Goal: Task Accomplishment & Management: Manage account settings

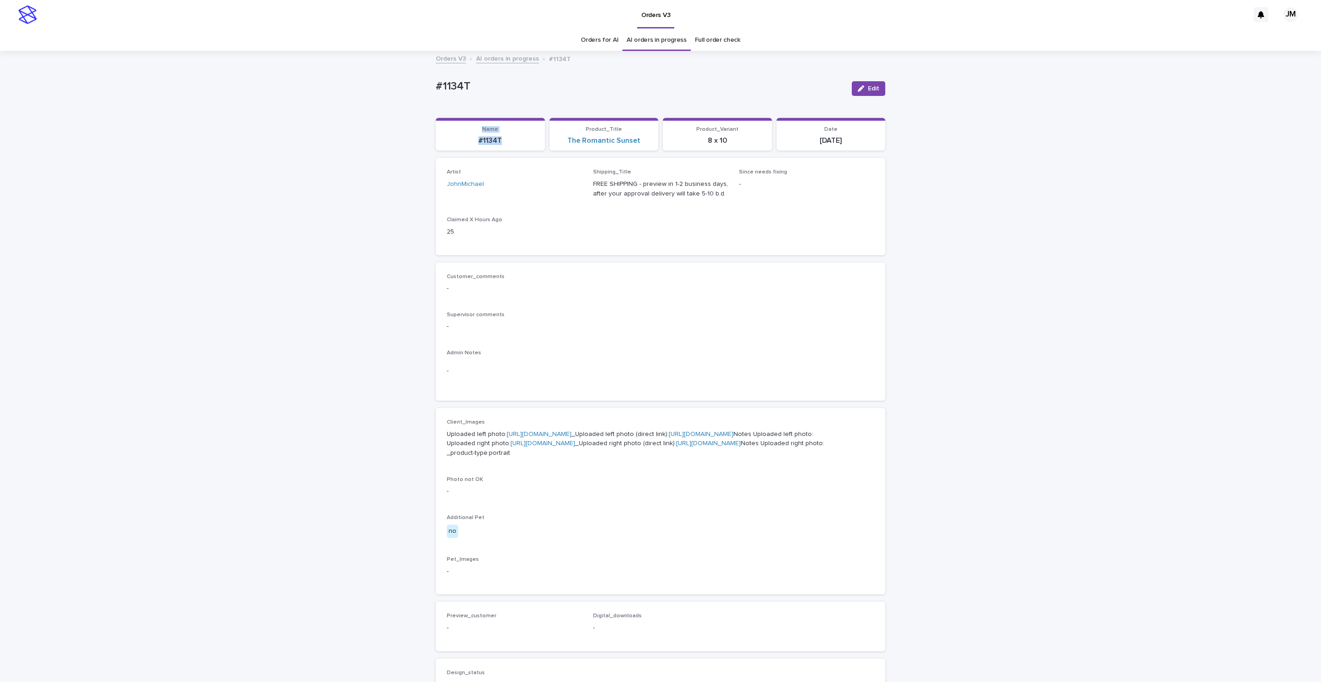
drag, startPoint x: 475, startPoint y: 133, endPoint x: 500, endPoint y: 141, distance: 26.1
click at [500, 141] on div "Name #1134T" at bounding box center [490, 135] width 98 height 19
click at [413, 157] on div "Loading... Saving… Loading... Saving… #1134T Edit #1134T Edit Sorry, there was …" at bounding box center [660, 475] width 1321 height 846
drag, startPoint x: 328, startPoint y: 146, endPoint x: 397, endPoint y: 138, distance: 69.8
click at [328, 146] on div "Loading... Saving… Loading... Saving… #1134T Edit #1134T Edit Sorry, there was …" at bounding box center [660, 475] width 1321 height 846
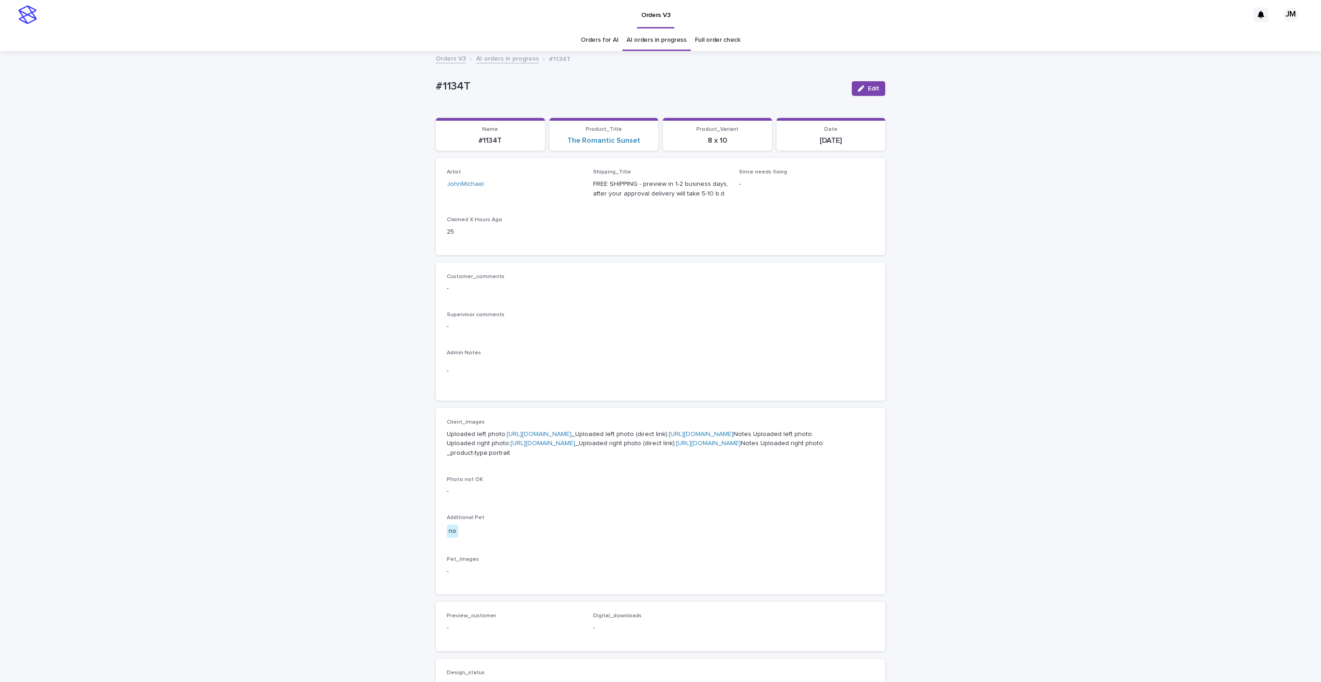
click at [665, 200] on div "Shipping_Title FREE SHIPPING - preview in 1-2 business days, after your approva…" at bounding box center [660, 187] width 135 height 37
drag, startPoint x: 467, startPoint y: 145, endPoint x: 501, endPoint y: 144, distance: 34.9
click at [504, 144] on p "#1134T" at bounding box center [490, 140] width 98 height 9
copy p "#1134T"
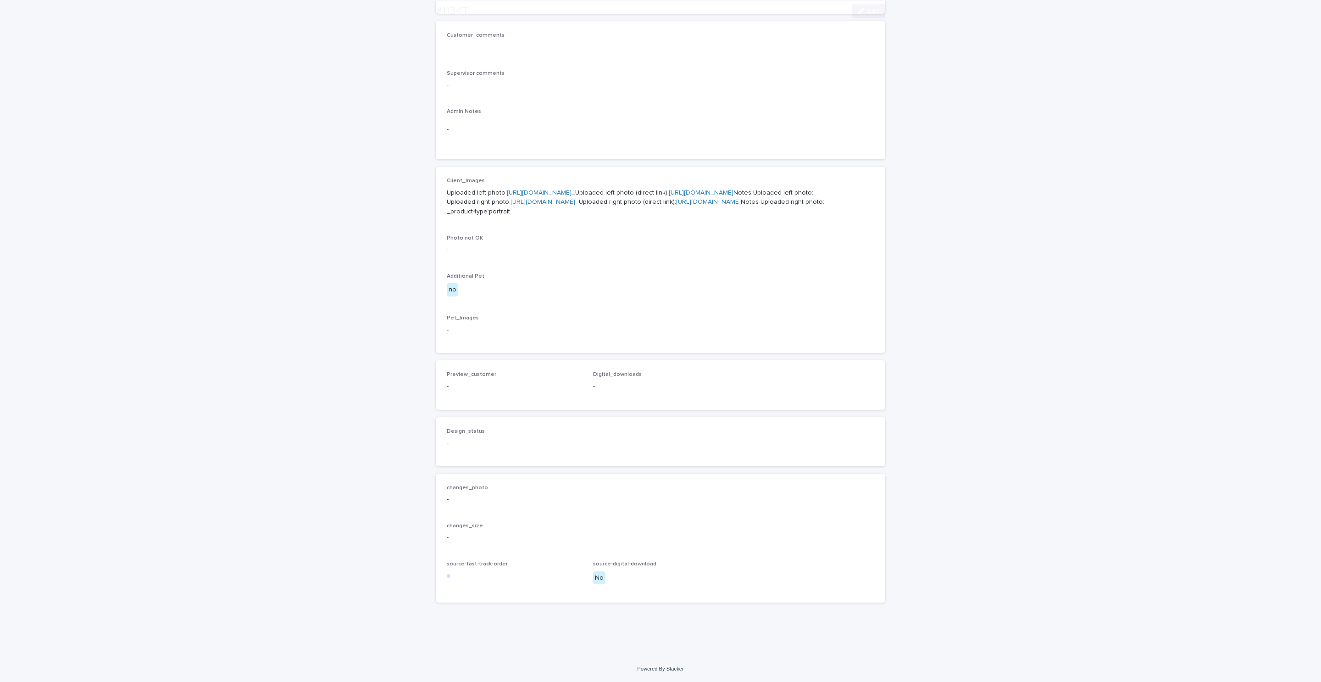
scroll to position [336, 0]
drag, startPoint x: 425, startPoint y: 11, endPoint x: 463, endPoint y: 14, distance: 37.7
click at [464, 14] on div "#1134T Edit" at bounding box center [661, 11] width 494 height 22
copy h2 "#1134T"
click at [872, 11] on span "Edit" at bounding box center [873, 11] width 11 height 6
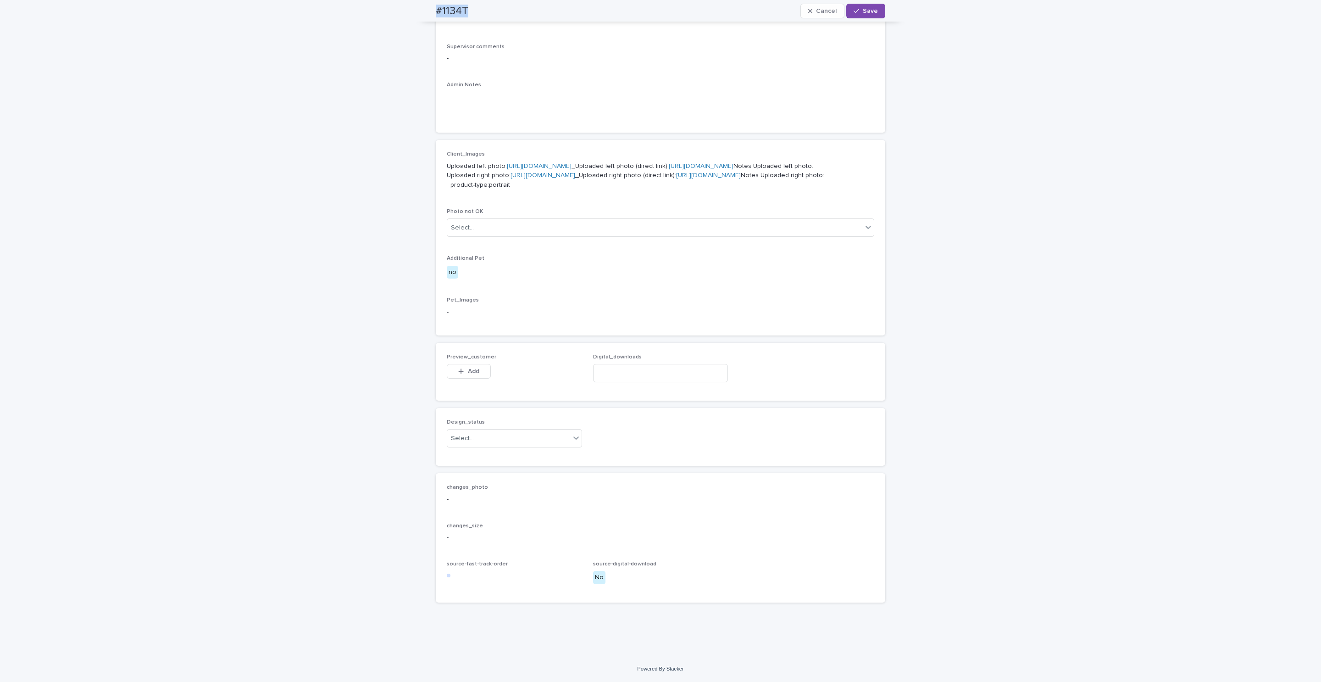
scroll to position [364, 0]
drag, startPoint x: 498, startPoint y: 432, endPoint x: 494, endPoint y: 444, distance: 12.2
click at [498, 432] on div "Select..." at bounding box center [508, 438] width 123 height 15
click at [486, 454] on div "Uploaded" at bounding box center [509, 456] width 134 height 16
click at [475, 373] on button "Add" at bounding box center [469, 371] width 44 height 15
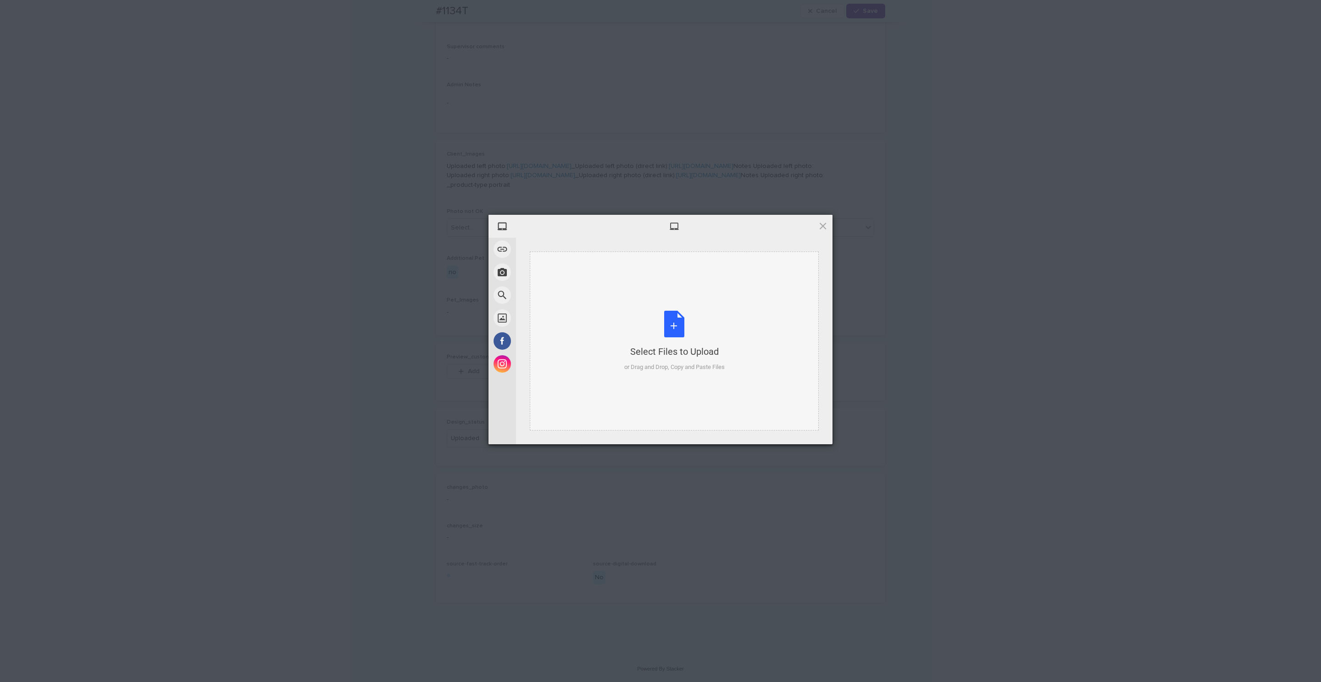
click at [702, 346] on div "Select Files to Upload" at bounding box center [674, 351] width 100 height 13
click at [799, 437] on span "Upload 1" at bounding box center [805, 431] width 46 height 17
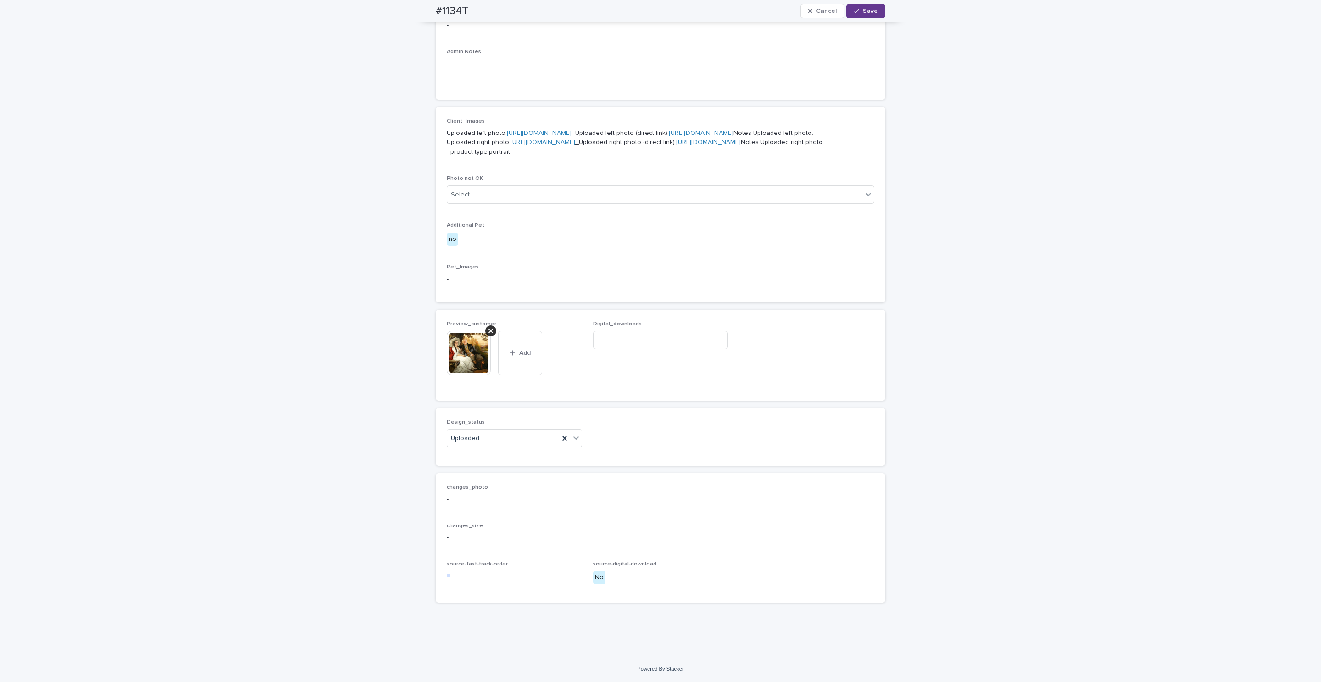
click at [870, 8] on span "Save" at bounding box center [870, 11] width 15 height 6
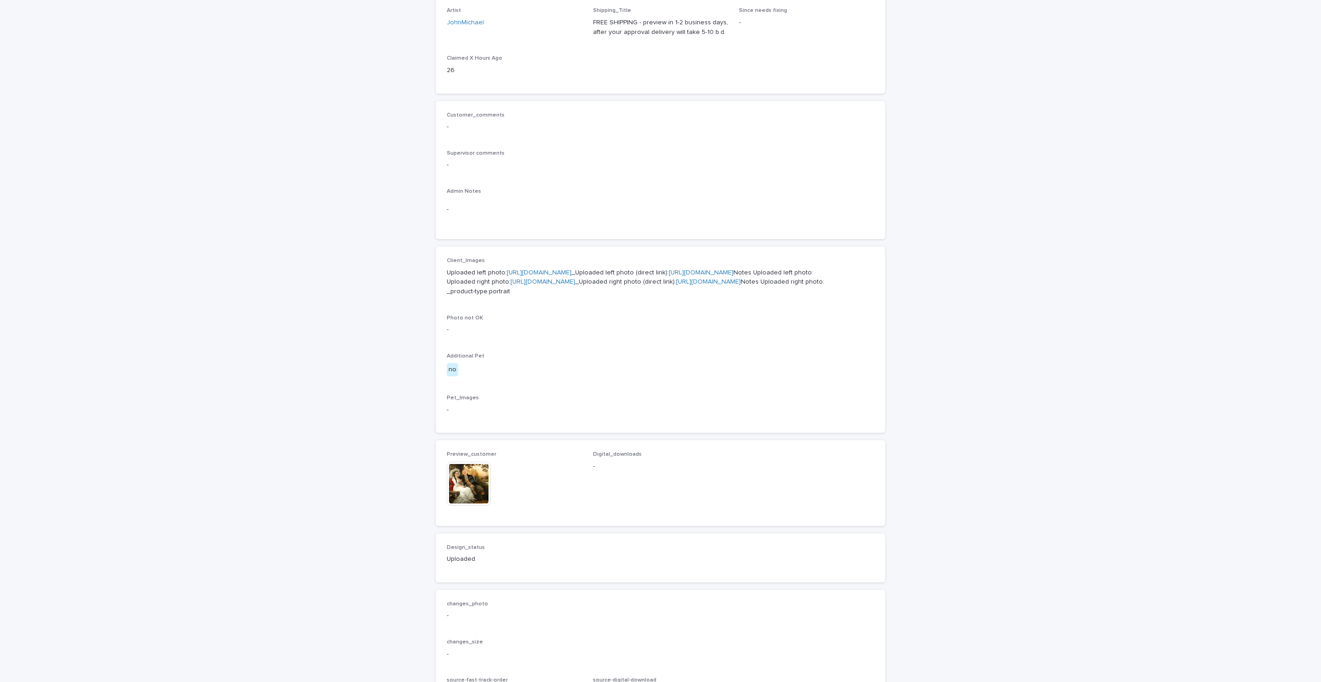
scroll to position [275, 0]
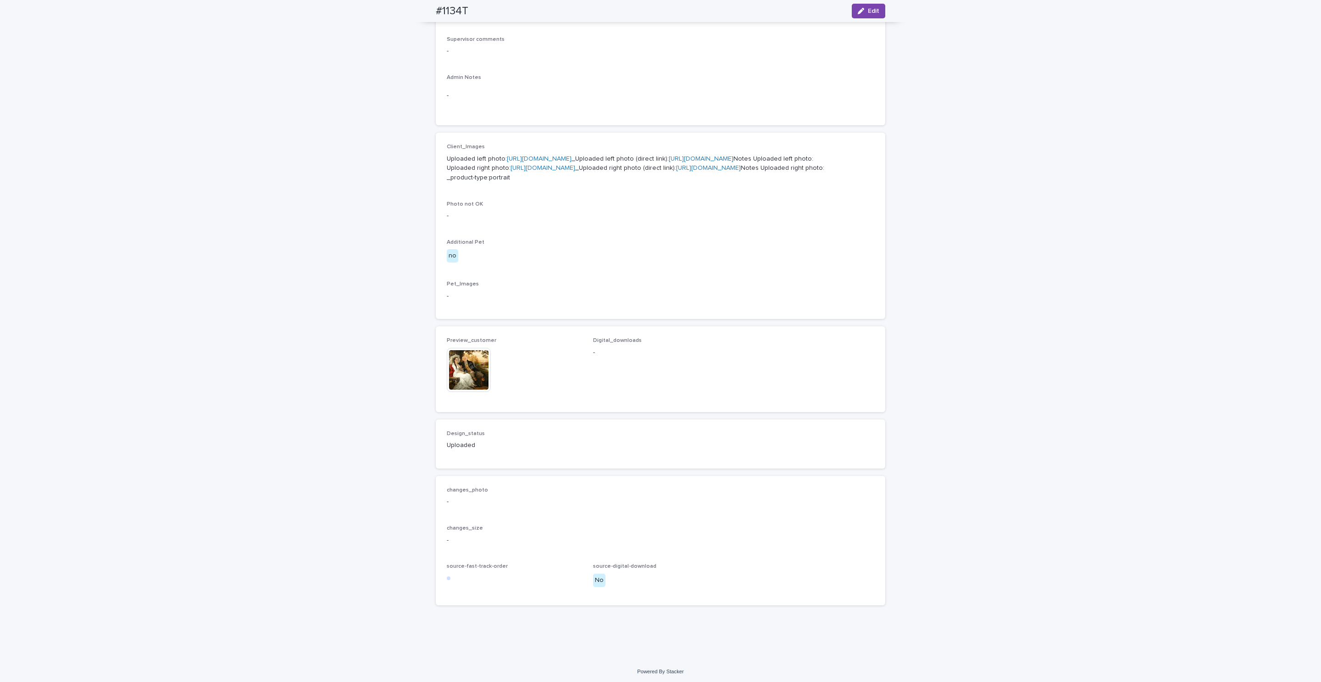
click at [676, 171] on link "https://files.getuploadkit.com/fb9103b9-f7ca-44bf-9857-1dea655e0cff/cde7ce6b-fd…" at bounding box center [708, 168] width 65 height 6
click at [478, 392] on img at bounding box center [469, 370] width 44 height 44
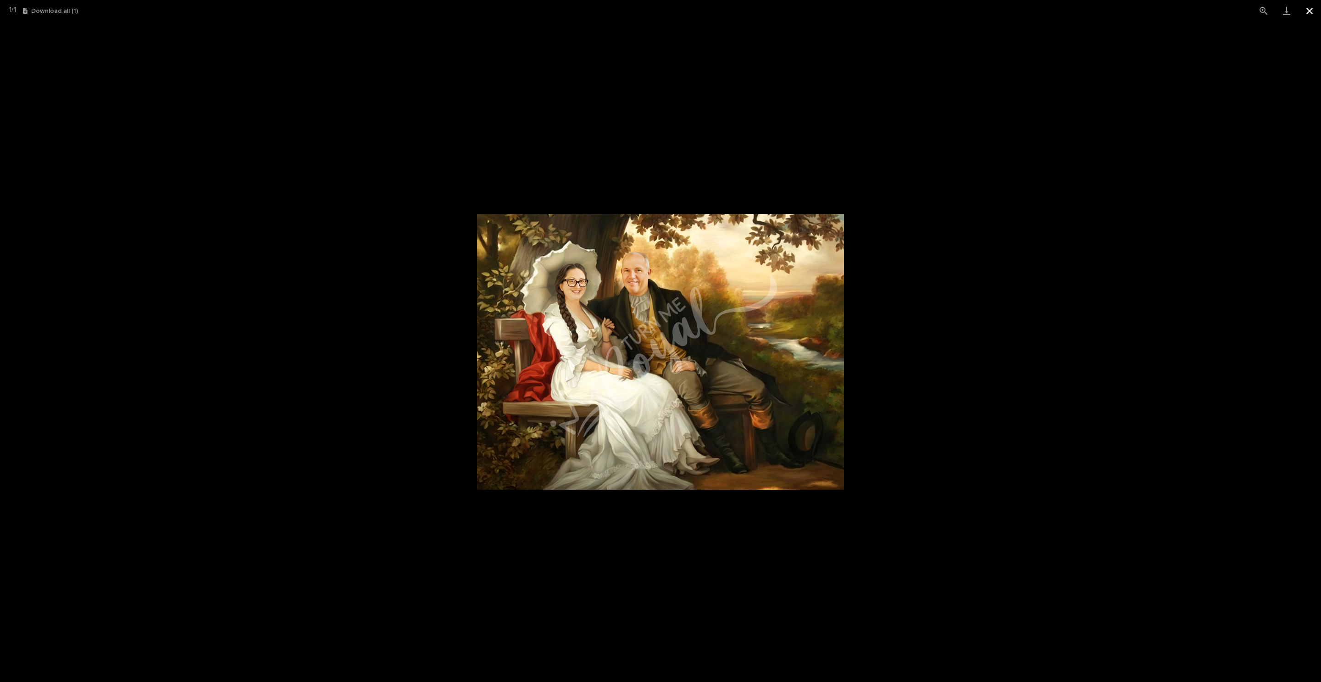
click at [1312, 17] on button "Close gallery" at bounding box center [1309, 11] width 23 height 22
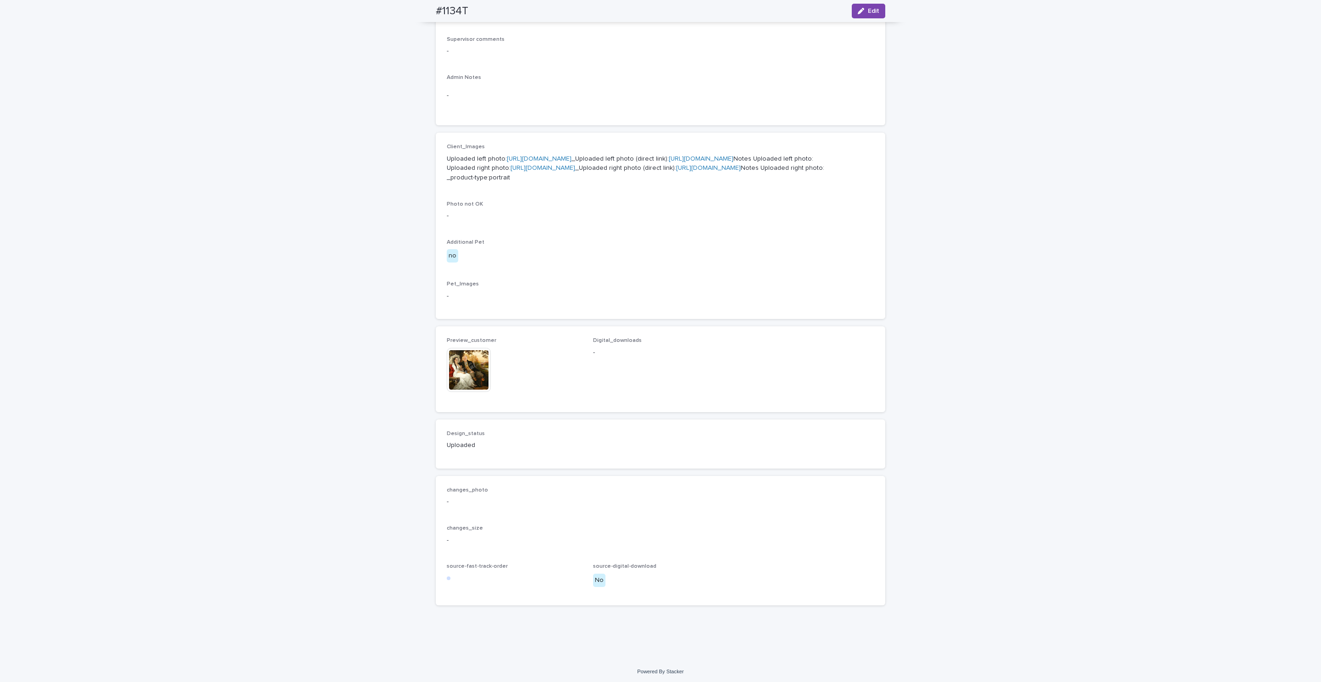
click at [671, 162] on link "https://files.getuploadkit.com/fb9103b9-f7ca-44bf-9857-1dea655e0cff/5e3315a6-3c…" at bounding box center [701, 159] width 65 height 6
click at [447, 392] on img at bounding box center [469, 370] width 44 height 44
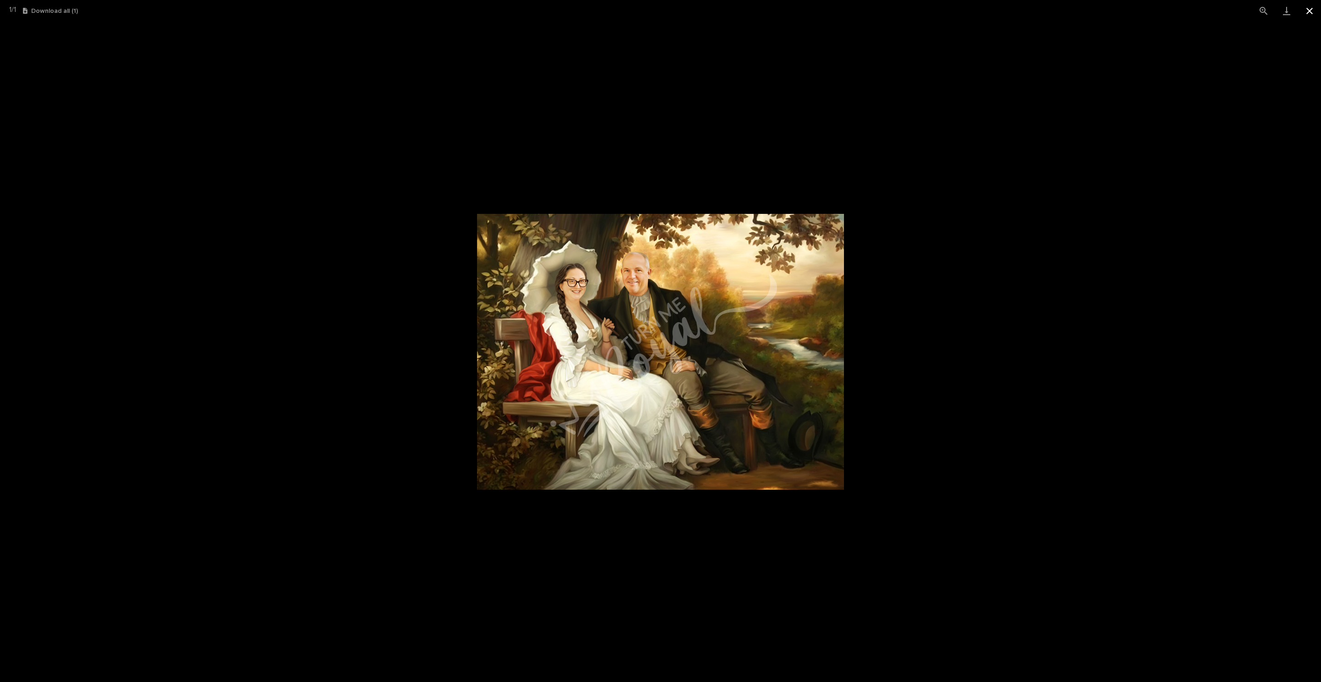
click at [1309, 12] on button "Close gallery" at bounding box center [1309, 11] width 23 height 22
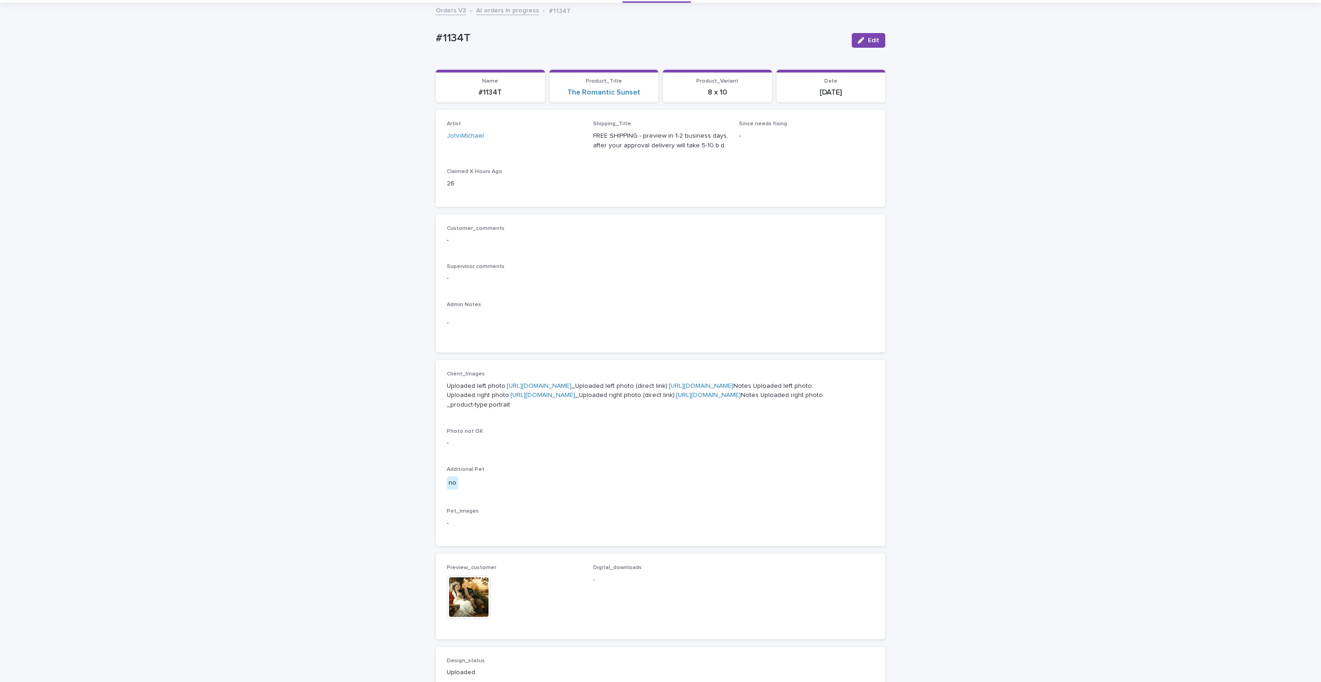
scroll to position [206, 0]
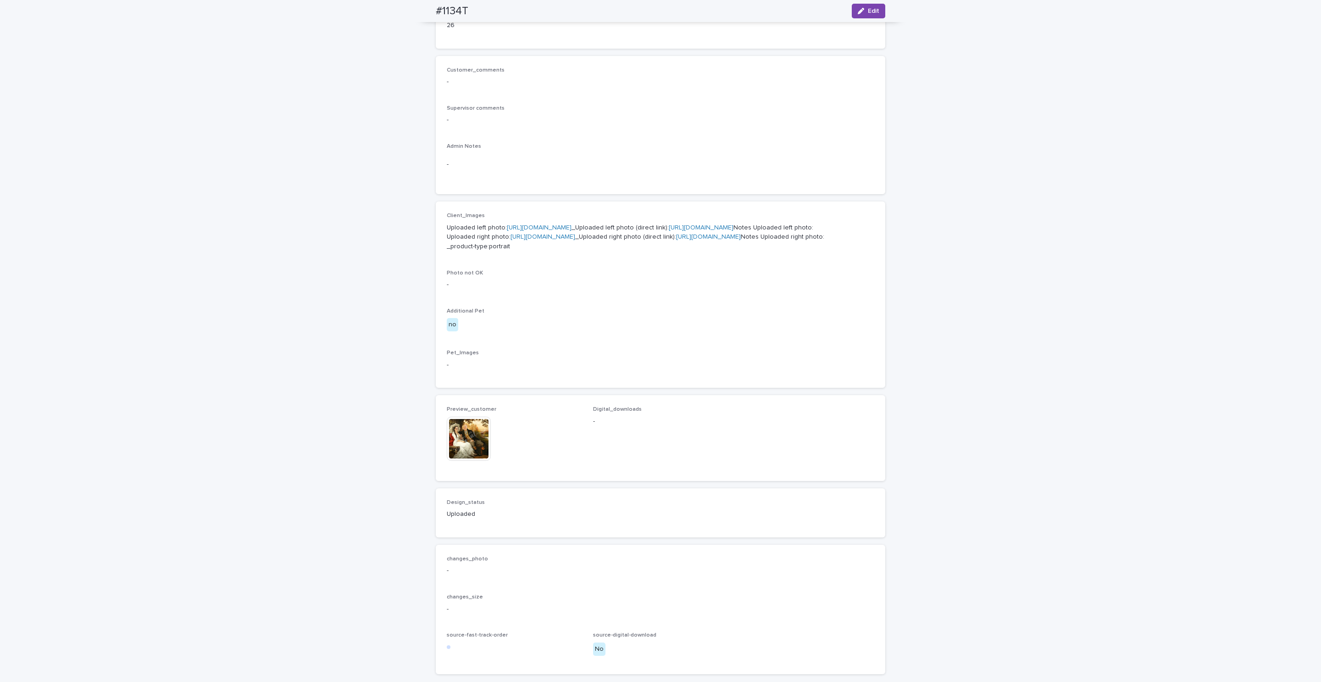
click at [452, 461] on img at bounding box center [469, 439] width 44 height 44
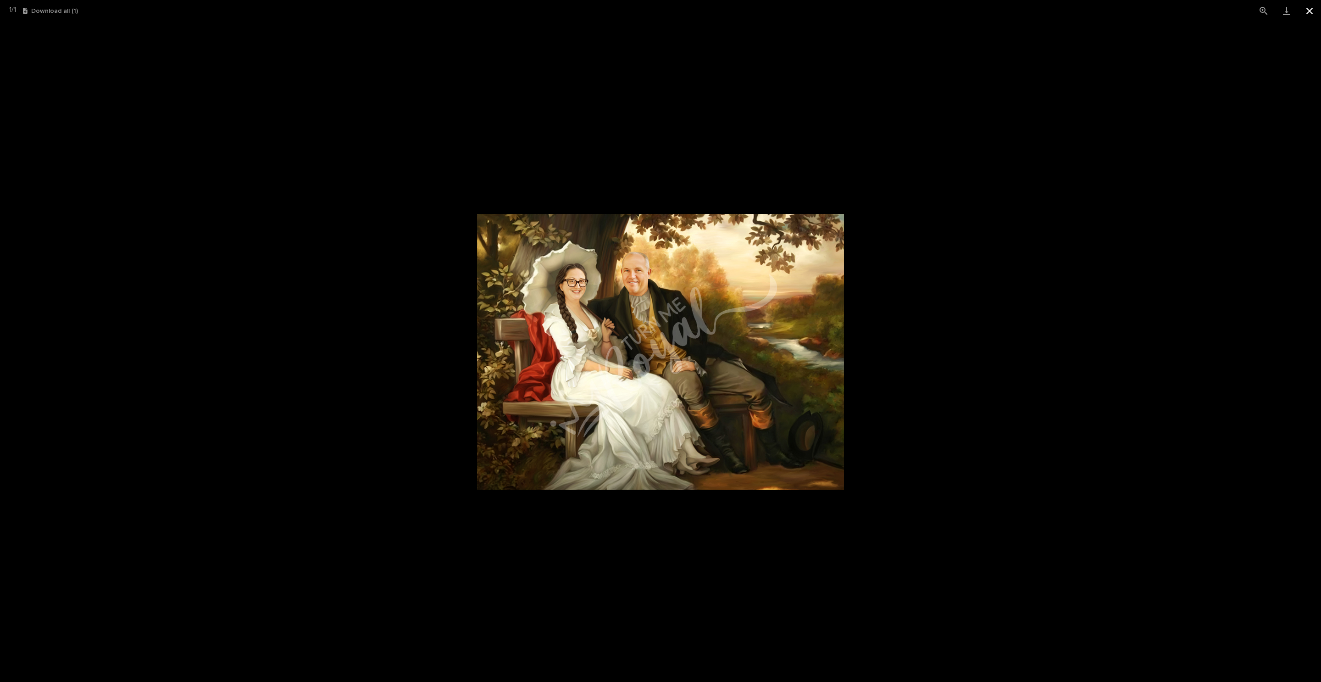
click at [1309, 14] on button "Close gallery" at bounding box center [1309, 11] width 23 height 22
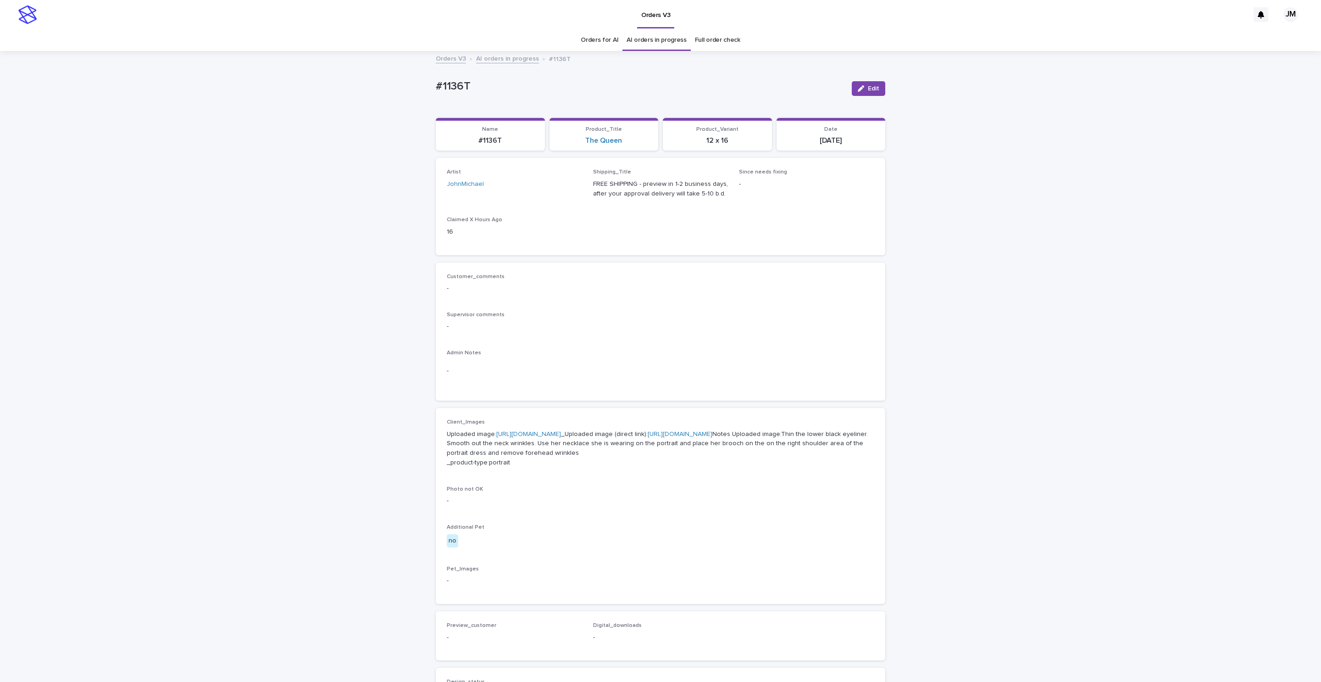
click at [648, 437] on link "[URL][DOMAIN_NAME]" at bounding box center [680, 434] width 65 height 6
drag, startPoint x: 791, startPoint y: 482, endPoint x: 701, endPoint y: 492, distance: 91.4
click at [702, 468] on p "Uploaded image: [URL][DOMAIN_NAME] _Uploaded image (direct link): [URL][DOMAIN_…" at bounding box center [661, 448] width 428 height 38
copy p "portrait and place her brooch on the on the right shoulder area of the portrait…"
click at [284, 273] on div "Loading... Saving… Loading... Saving… #1136T Edit #1136T Edit Sorry, there was …" at bounding box center [660, 479] width 1321 height 855
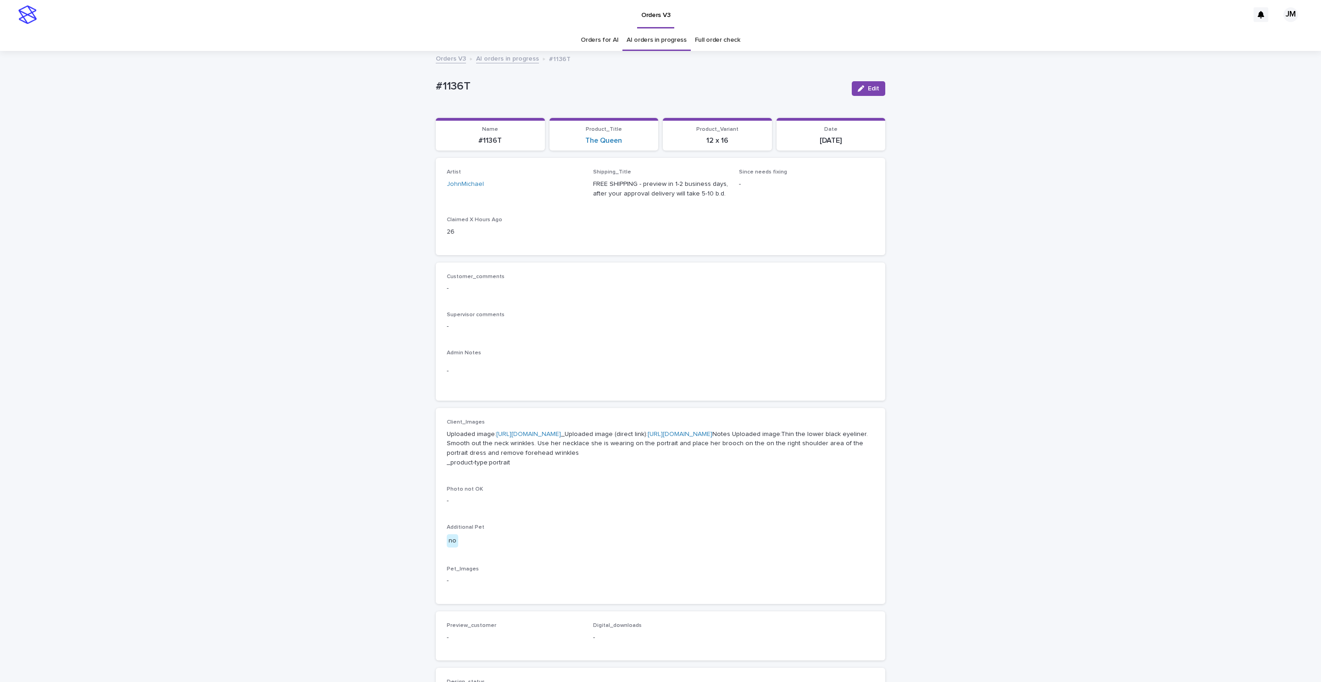
click at [568, 457] on p "Uploaded image: [URL][DOMAIN_NAME] _Uploaded image (direct link): [URL][DOMAIN_…" at bounding box center [661, 448] width 428 height 38
click at [648, 437] on link "[URL][DOMAIN_NAME]" at bounding box center [680, 434] width 65 height 6
